Goal: Navigation & Orientation: Find specific page/section

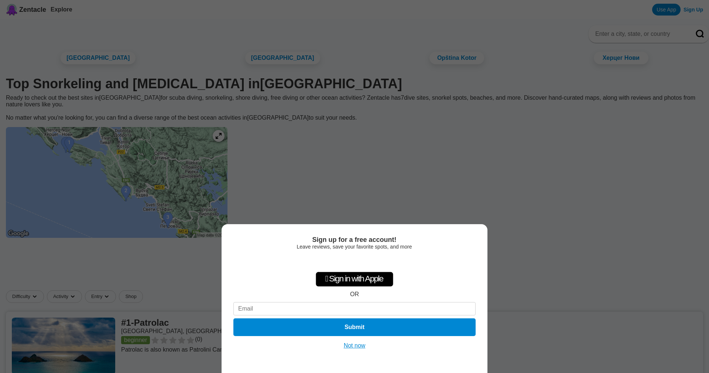
click at [486, 87] on div "Sign up for a free account! Leave reviews, save your favorite spots, and more …" at bounding box center [354, 186] width 709 height 373
click at [361, 349] on button "Not now" at bounding box center [355, 345] width 26 height 7
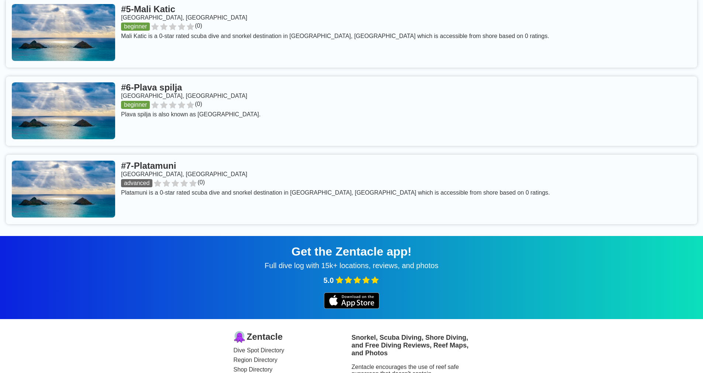
scroll to position [640, 0]
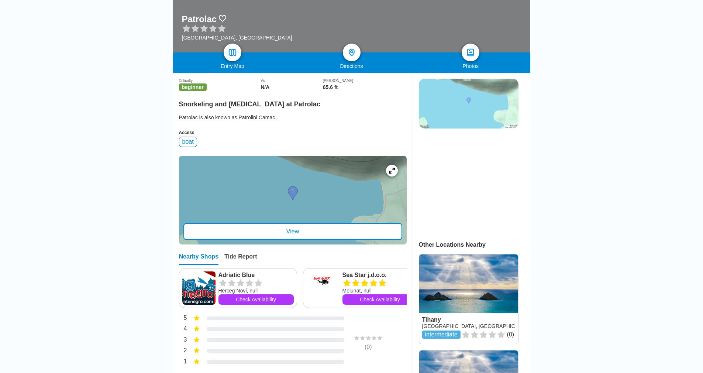
scroll to position [89, 0]
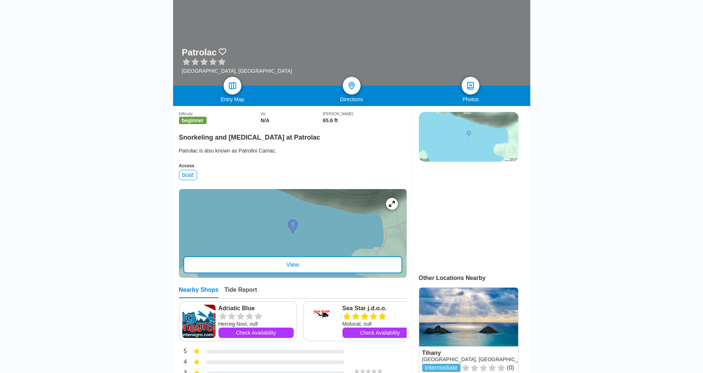
click at [376, 147] on div "Patrolac is also known as Patrolini Camac." at bounding box center [293, 150] width 228 height 7
click at [288, 224] on div at bounding box center [293, 233] width 228 height 89
